Goal: Information Seeking & Learning: Learn about a topic

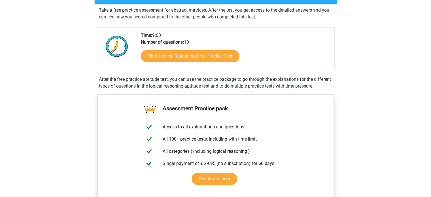
scroll to position [113, 0]
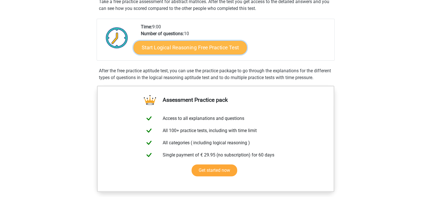
click at [200, 48] on link "Start Logical Reasoning Free Practice Test" at bounding box center [190, 48] width 113 height 14
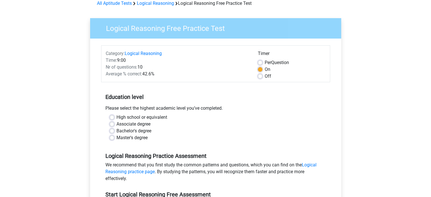
scroll to position [57, 0]
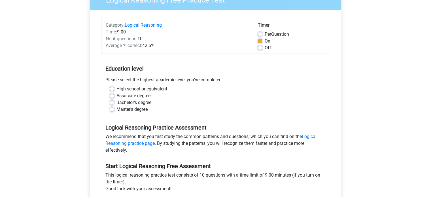
click at [117, 102] on label "Bachelor's degree" at bounding box center [134, 102] width 35 height 7
click at [112, 102] on input "Bachelor's degree" at bounding box center [112, 102] width 5 height 6
radio input "true"
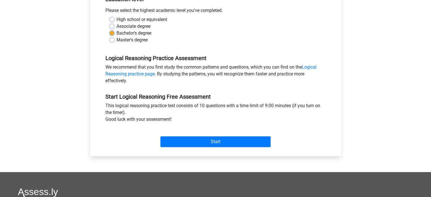
scroll to position [142, 0]
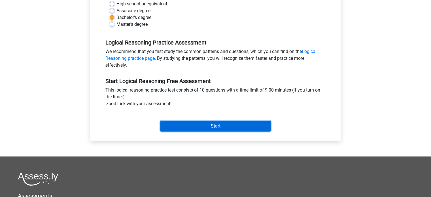
click at [210, 124] on input "Start" at bounding box center [216, 126] width 110 height 11
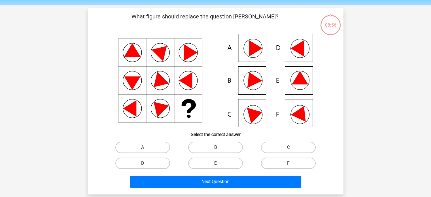
scroll to position [28, 0]
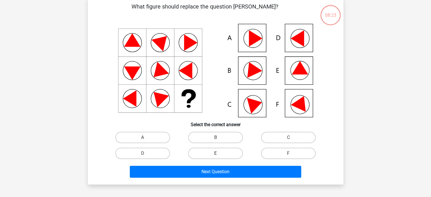
click at [227, 151] on label "E" at bounding box center [215, 153] width 55 height 11
click at [219, 153] on input "E" at bounding box center [218, 155] width 4 height 4
radio input "true"
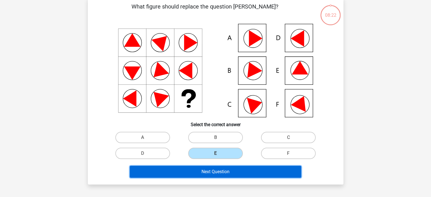
click at [231, 171] on button "Next Question" at bounding box center [216, 172] width 172 height 12
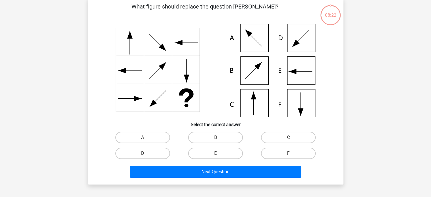
scroll to position [26, 0]
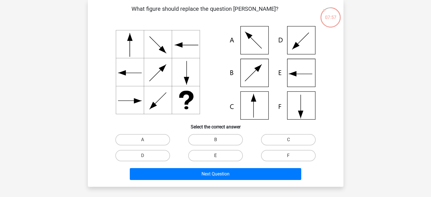
click at [214, 155] on label "E" at bounding box center [215, 155] width 55 height 11
click at [216, 156] on input "E" at bounding box center [218, 158] width 4 height 4
radio input "true"
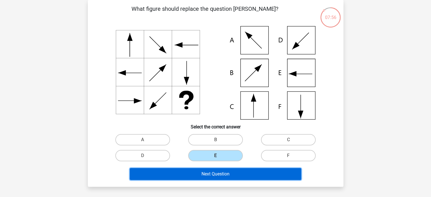
click at [217, 174] on button "Next Question" at bounding box center [216, 174] width 172 height 12
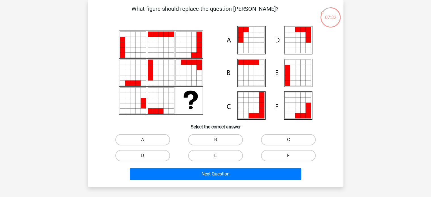
click at [212, 157] on label "E" at bounding box center [215, 155] width 55 height 11
click at [216, 157] on input "E" at bounding box center [218, 158] width 4 height 4
radio input "true"
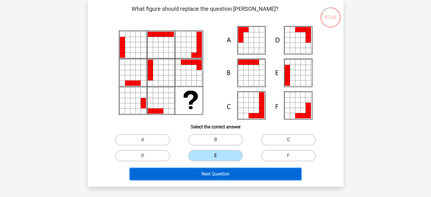
click at [222, 175] on button "Next Question" at bounding box center [216, 174] width 172 height 12
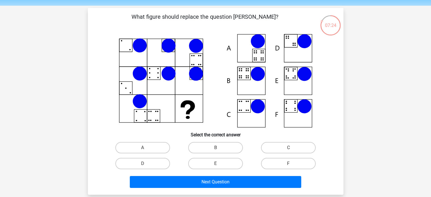
scroll to position [28, 0]
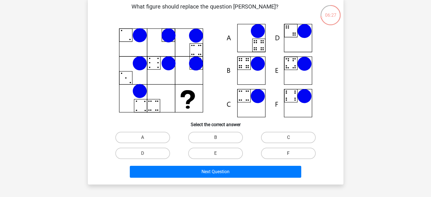
click at [279, 151] on label "F" at bounding box center [288, 153] width 55 height 11
click at [289, 153] on input "F" at bounding box center [291, 155] width 4 height 4
radio input "true"
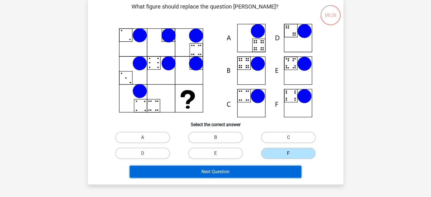
click at [225, 173] on button "Next Question" at bounding box center [216, 172] width 172 height 12
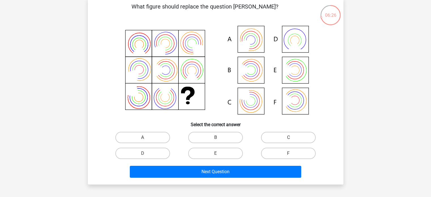
scroll to position [26, 0]
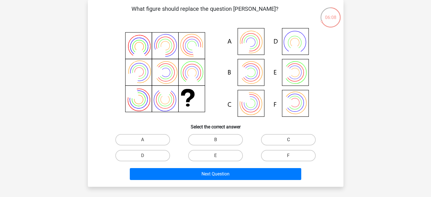
click at [274, 142] on label "C" at bounding box center [288, 139] width 55 height 11
click at [289, 142] on input "C" at bounding box center [291, 142] width 4 height 4
radio input "true"
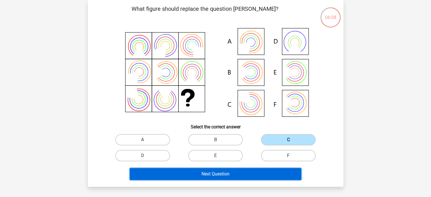
click at [229, 176] on button "Next Question" at bounding box center [216, 174] width 172 height 12
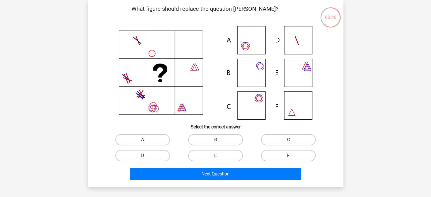
click at [135, 140] on label "A" at bounding box center [142, 139] width 55 height 11
click at [143, 140] on input "A" at bounding box center [145, 142] width 4 height 4
radio input "true"
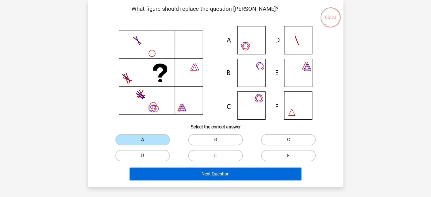
click at [187, 172] on button "Next Question" at bounding box center [216, 174] width 172 height 12
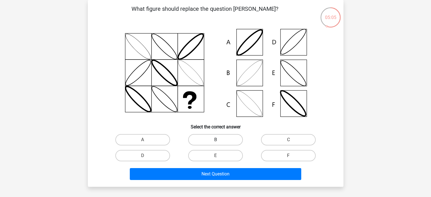
click at [212, 142] on label "B" at bounding box center [215, 139] width 55 height 11
click at [216, 142] on input "B" at bounding box center [218, 142] width 4 height 4
radio input "true"
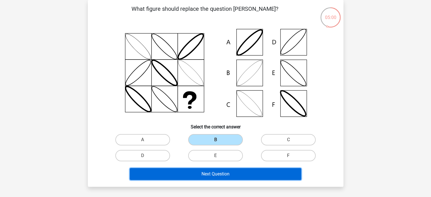
click at [210, 173] on button "Next Question" at bounding box center [216, 174] width 172 height 12
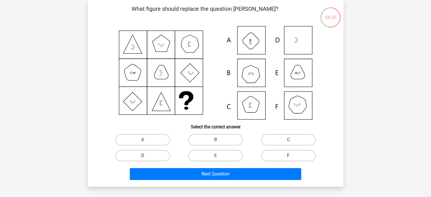
click at [278, 159] on label "F" at bounding box center [288, 155] width 55 height 11
click at [289, 159] on input "F" at bounding box center [291, 158] width 4 height 4
radio input "true"
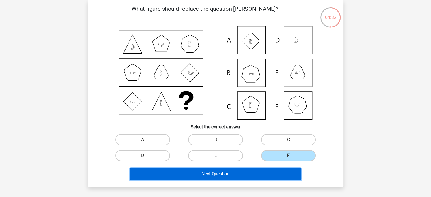
click at [235, 176] on button "Next Question" at bounding box center [216, 174] width 172 height 12
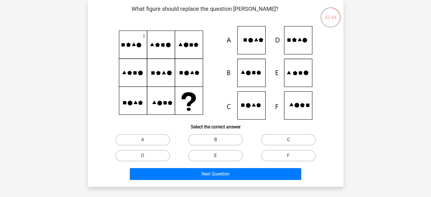
click at [227, 157] on label "E" at bounding box center [215, 155] width 55 height 11
click at [219, 157] on input "E" at bounding box center [218, 158] width 4 height 4
radio input "true"
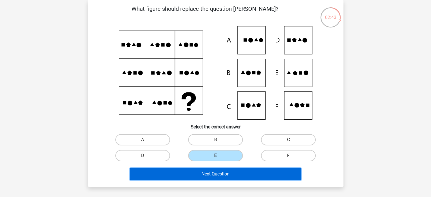
click at [232, 170] on button "Next Question" at bounding box center [216, 174] width 172 height 12
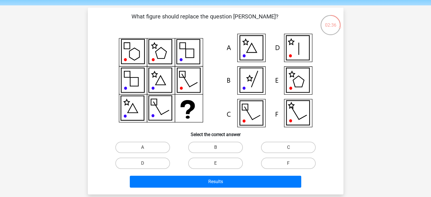
scroll to position [28, 0]
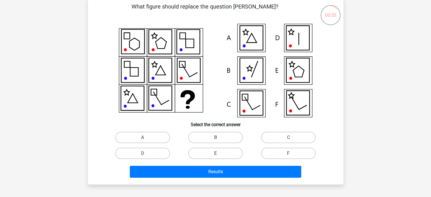
click at [225, 152] on label "E" at bounding box center [215, 153] width 55 height 11
click at [219, 153] on input "E" at bounding box center [218, 155] width 4 height 4
radio input "true"
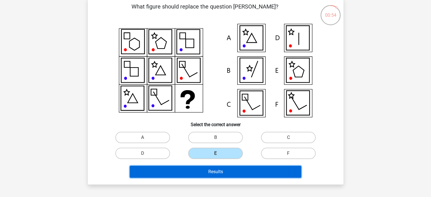
click at [229, 171] on button "Results" at bounding box center [216, 172] width 172 height 12
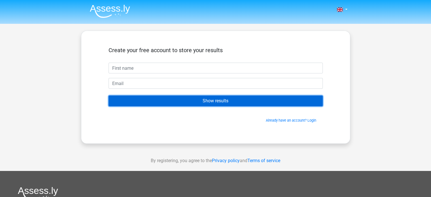
click at [229, 103] on input "Show results" at bounding box center [216, 101] width 214 height 11
